Goal: Find contact information: Find contact information

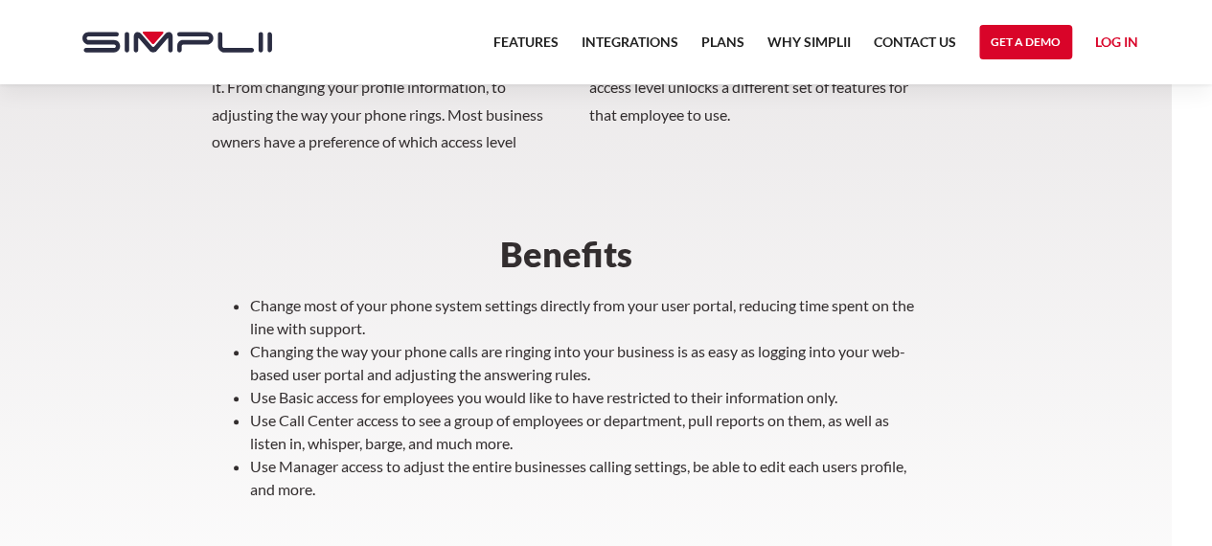
scroll to position [680, 40]
click at [1017, 42] on link "Get a Demo" at bounding box center [1025, 42] width 93 height 34
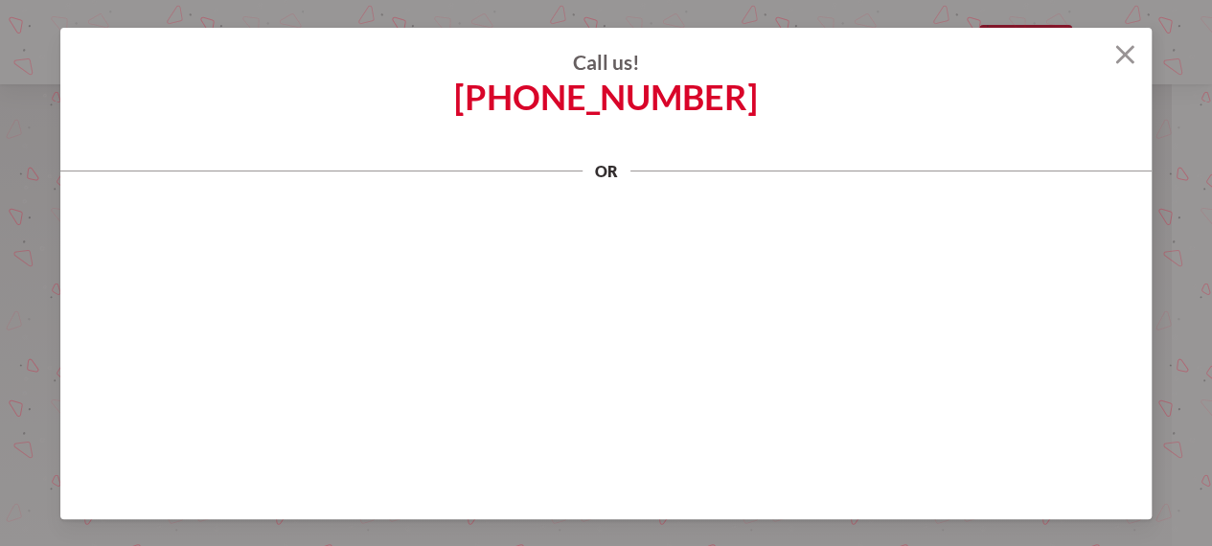
scroll to position [6, 0]
click at [1031, 126] on div "Call us! (888) 787-7670 or" at bounding box center [605, 100] width 1091 height 144
click at [1132, 51] on img at bounding box center [1124, 54] width 19 height 19
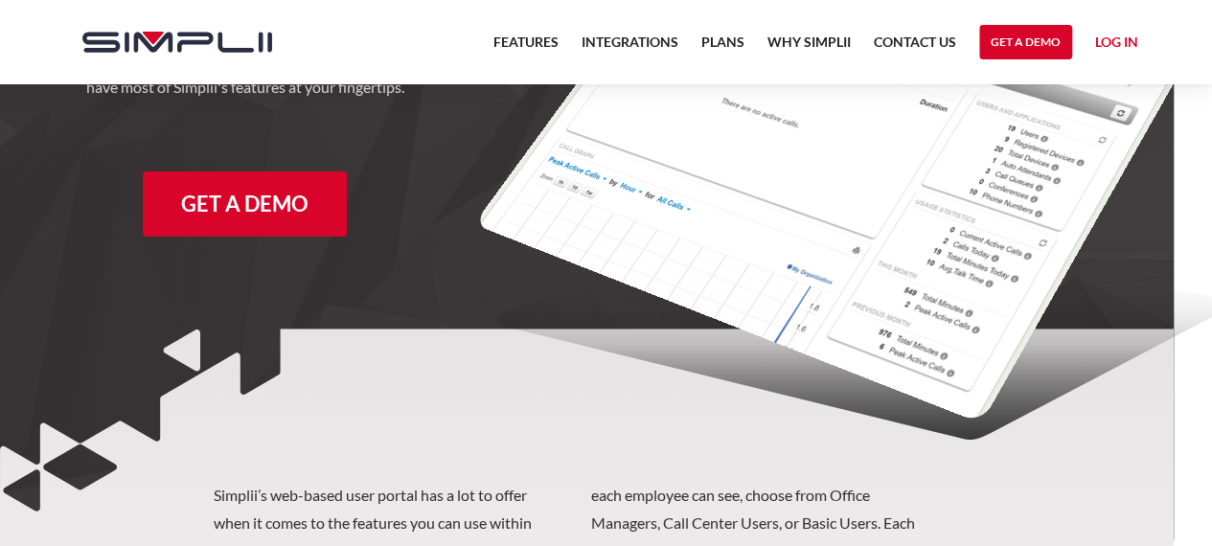
scroll to position [0, 38]
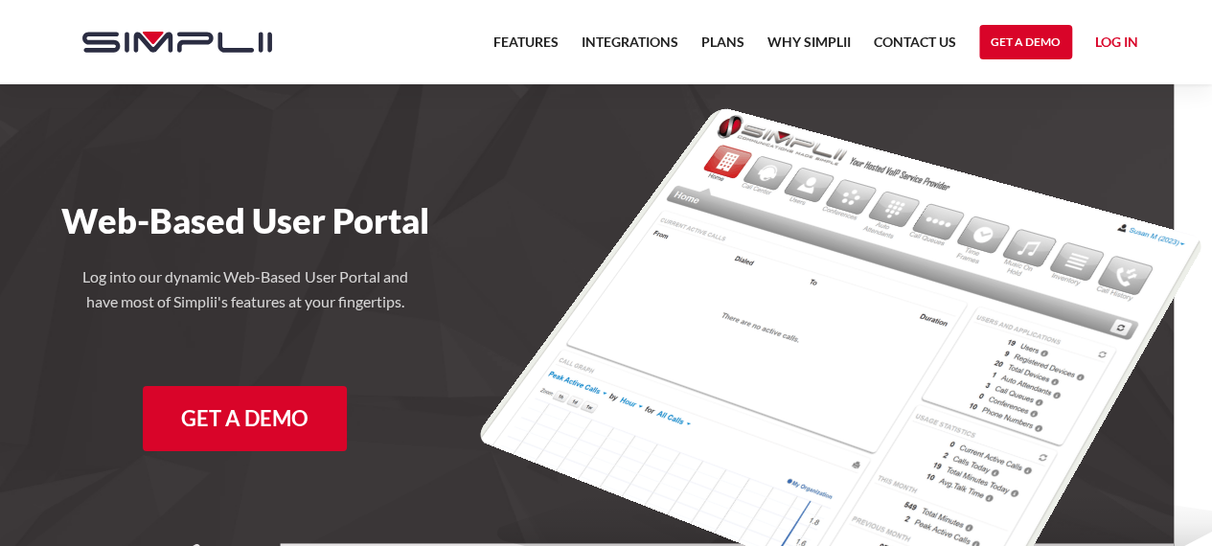
click at [1131, 42] on link "Log in" at bounding box center [1116, 45] width 43 height 29
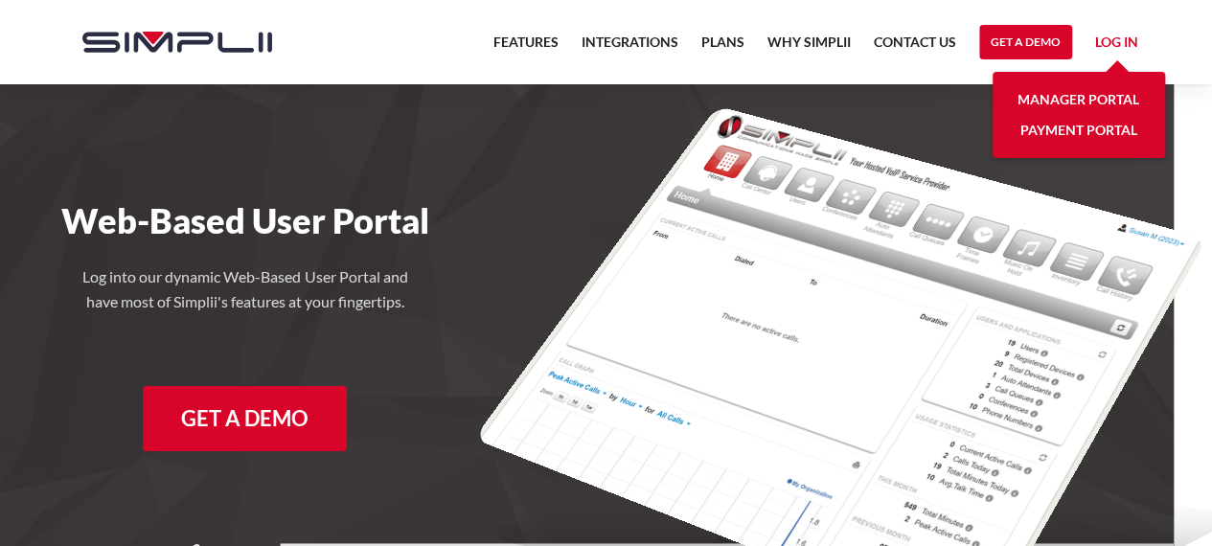
click at [1100, 97] on link "Manager Portal" at bounding box center [1078, 99] width 122 height 31
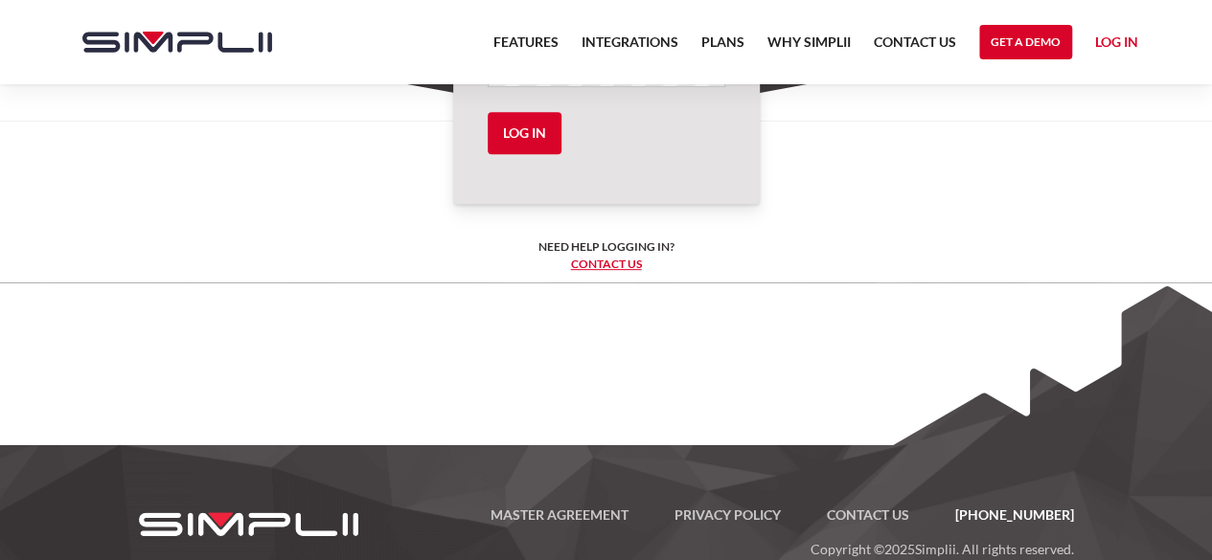
scroll to position [399, 0]
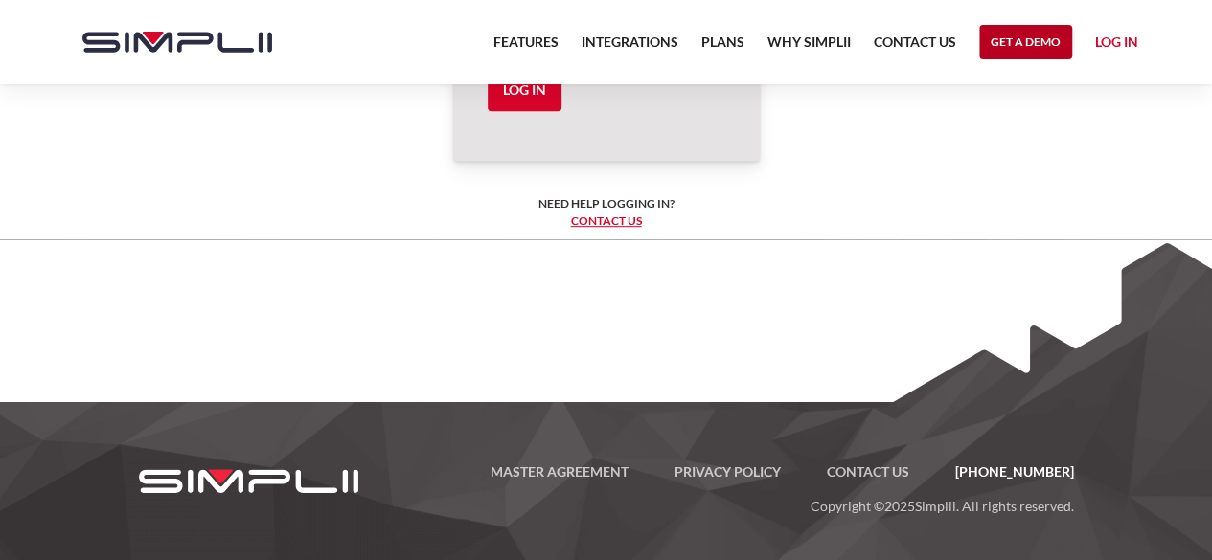
click at [1001, 37] on link "Get a Demo" at bounding box center [1025, 42] width 93 height 34
click at [1026, 46] on link "Get a Demo" at bounding box center [1025, 42] width 93 height 34
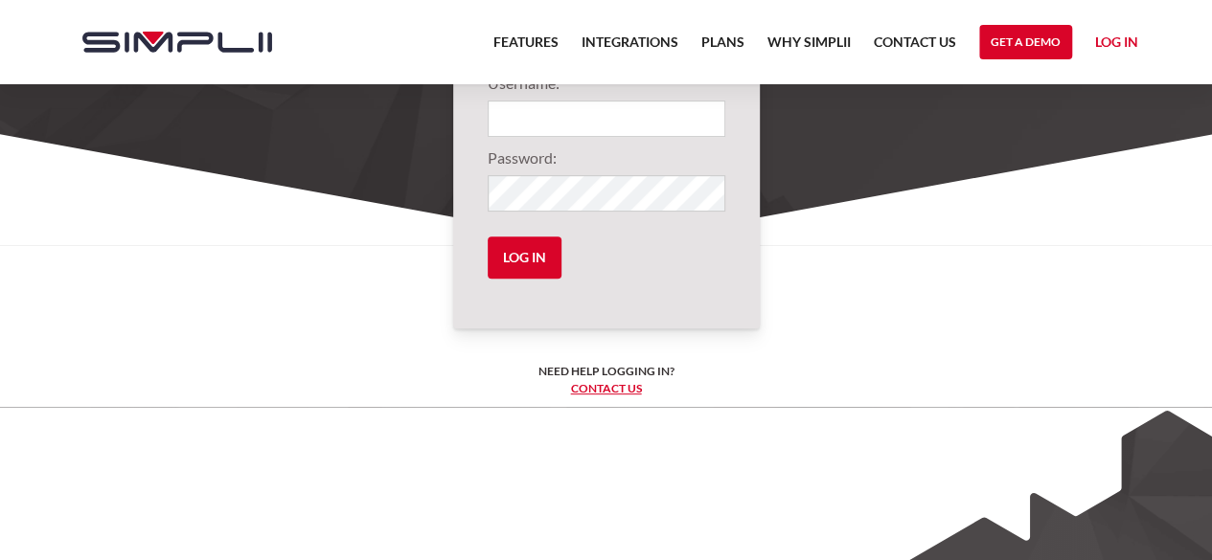
scroll to position [0, 0]
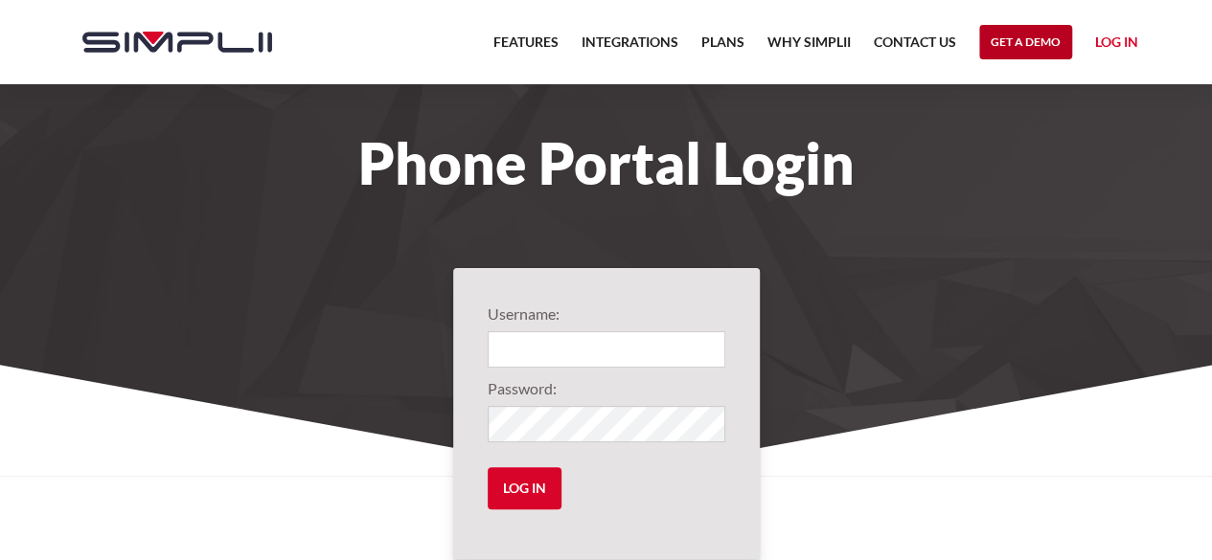
click at [1030, 36] on link "Get a Demo" at bounding box center [1025, 42] width 93 height 34
click at [1002, 32] on link "Get a Demo" at bounding box center [1025, 42] width 93 height 34
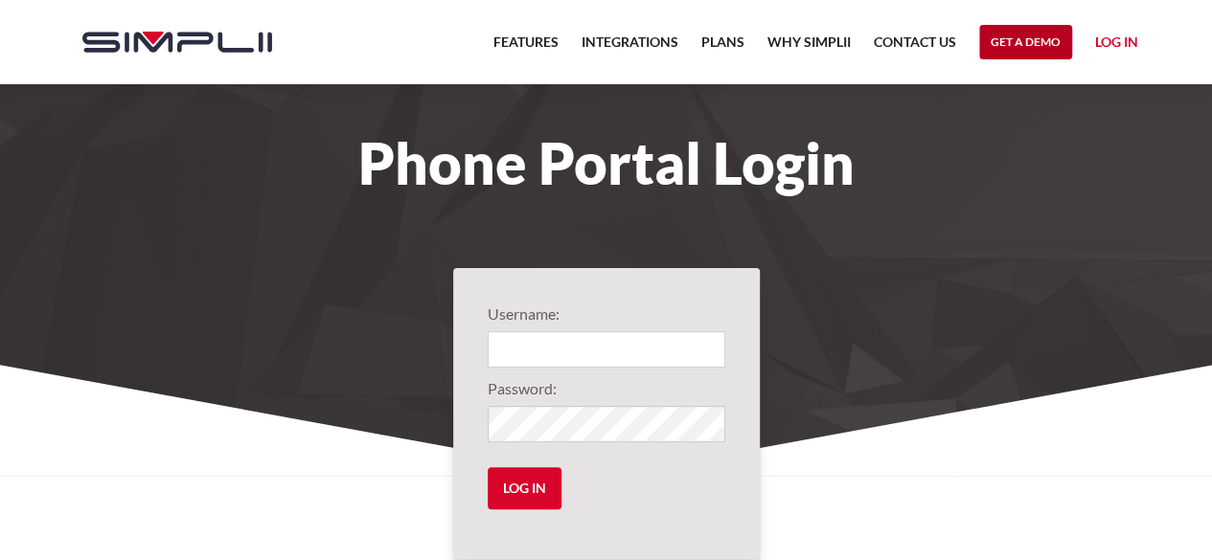
click at [1002, 32] on link "Get a Demo" at bounding box center [1025, 42] width 93 height 34
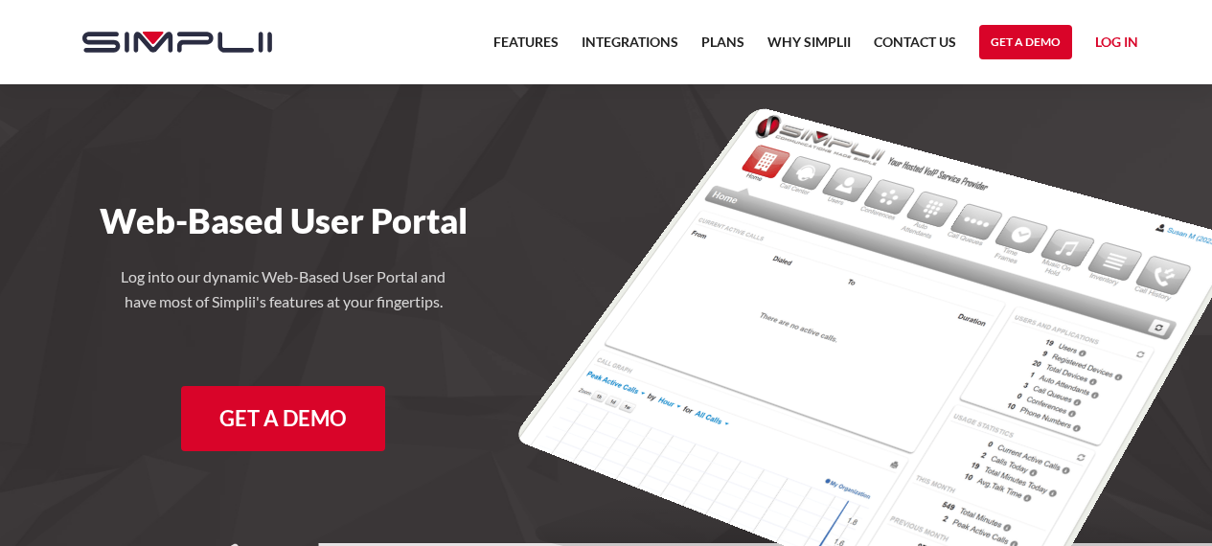
scroll to position [0, 38]
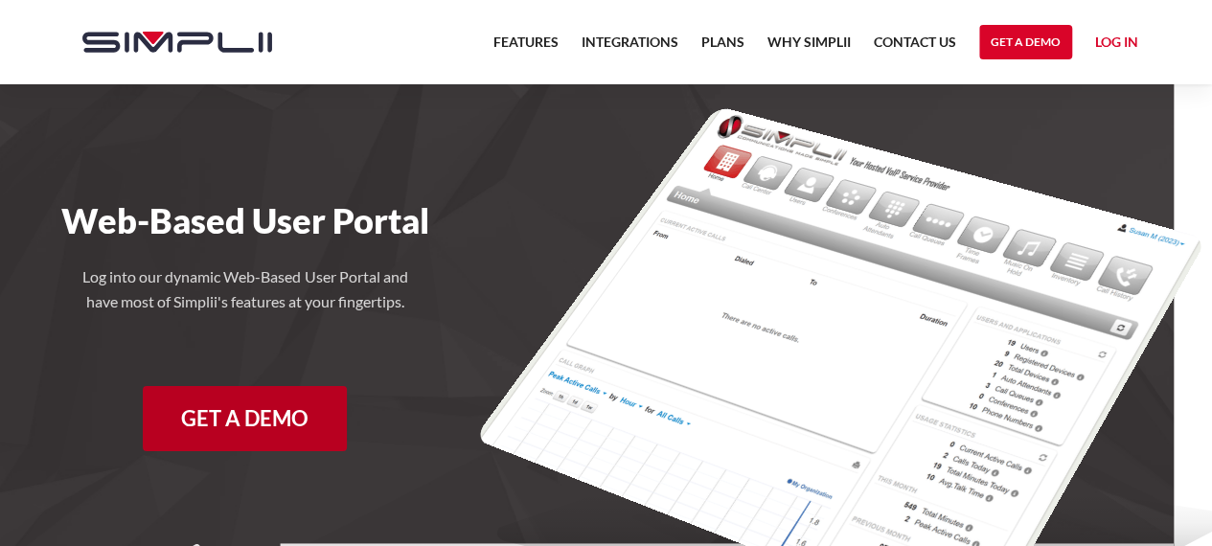
click at [153, 434] on link "Get a Demo" at bounding box center [245, 418] width 204 height 65
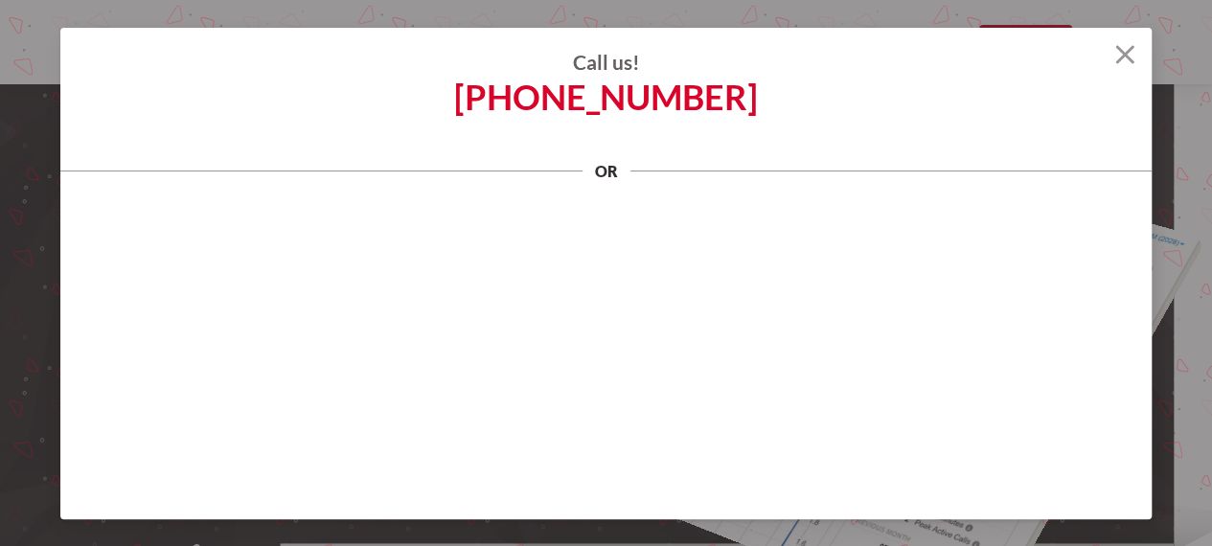
click at [525, 99] on link "[PHONE_NUMBER]" at bounding box center [606, 96] width 304 height 23
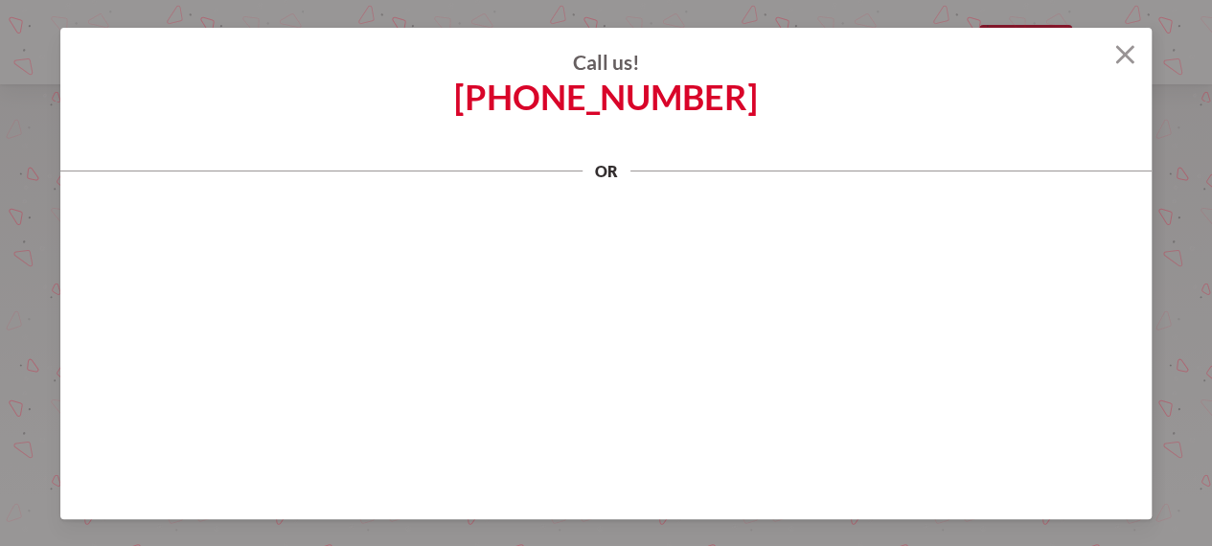
scroll to position [847, 0]
click at [1121, 53] on img at bounding box center [1124, 54] width 19 height 19
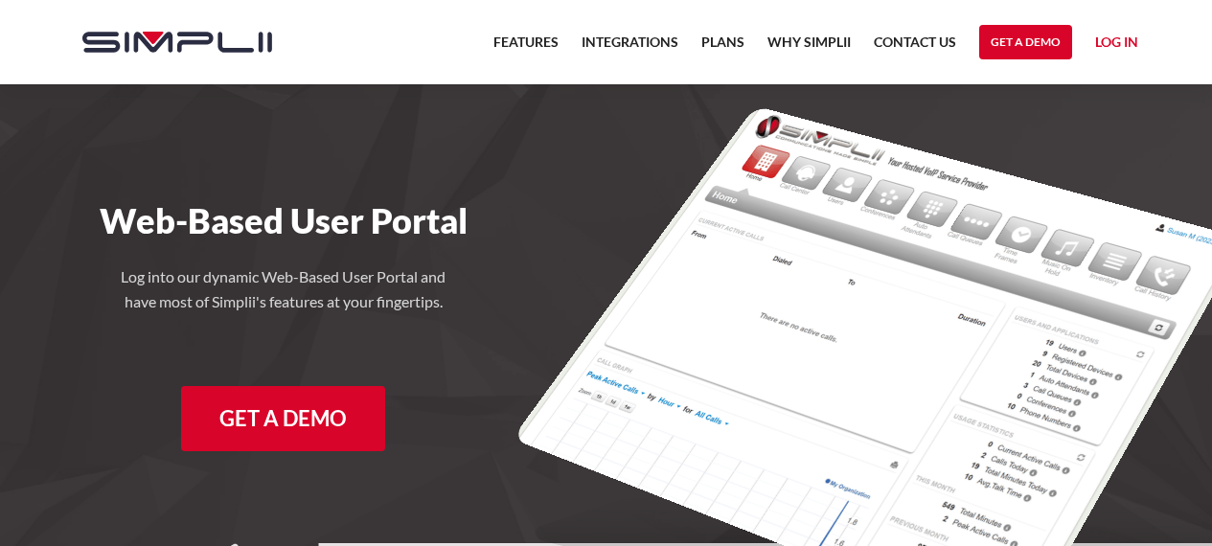
scroll to position [847, 0]
